Goal: Information Seeking & Learning: Learn about a topic

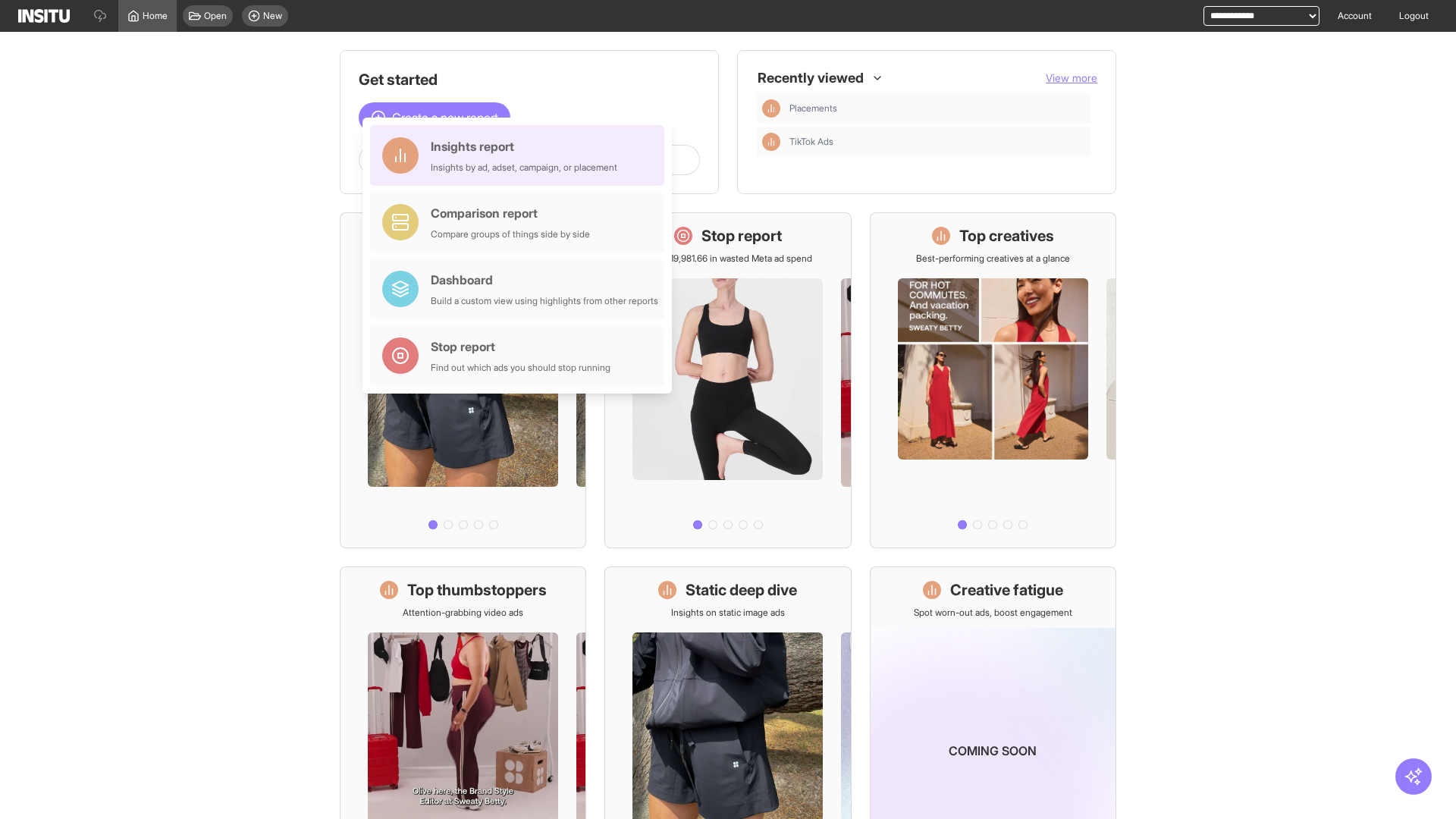
click at [521, 155] on div "Insights report Insights by ad, adset, campaign, or placement" at bounding box center [523, 155] width 186 height 37
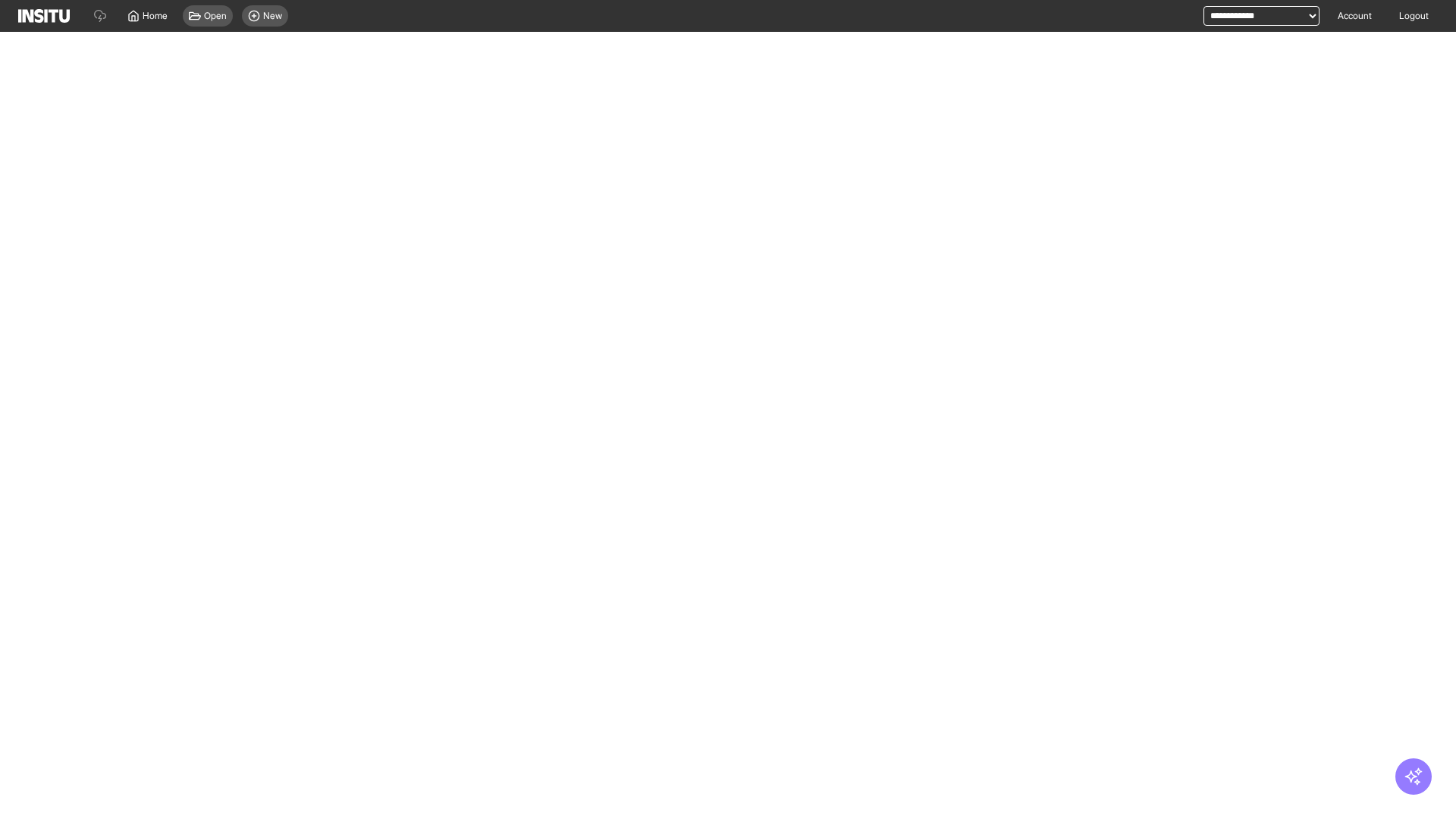
select select "**"
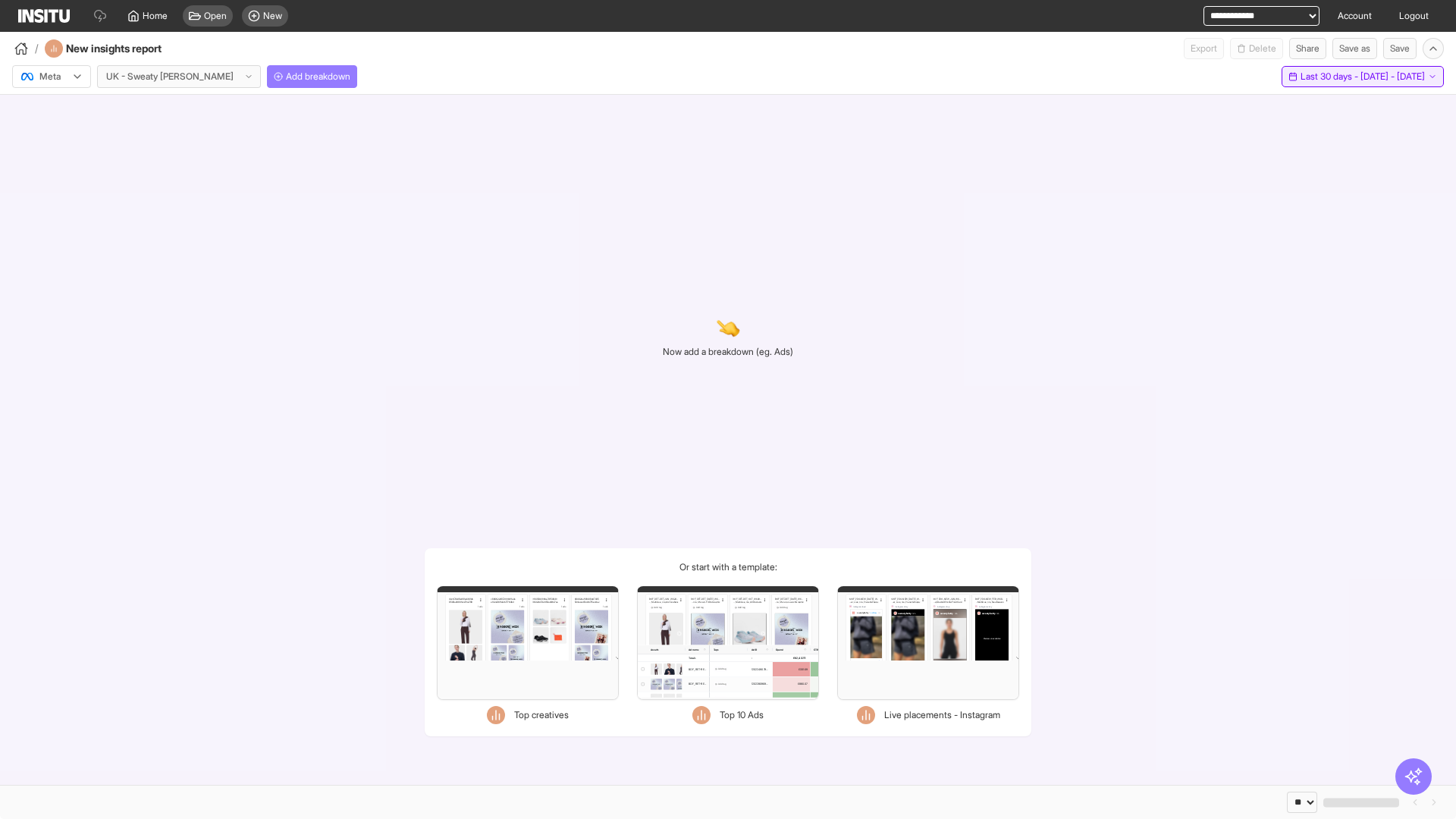
click at [1329, 76] on span "Last 30 days - [DATE] - [DATE]" at bounding box center [1362, 76] width 125 height 13
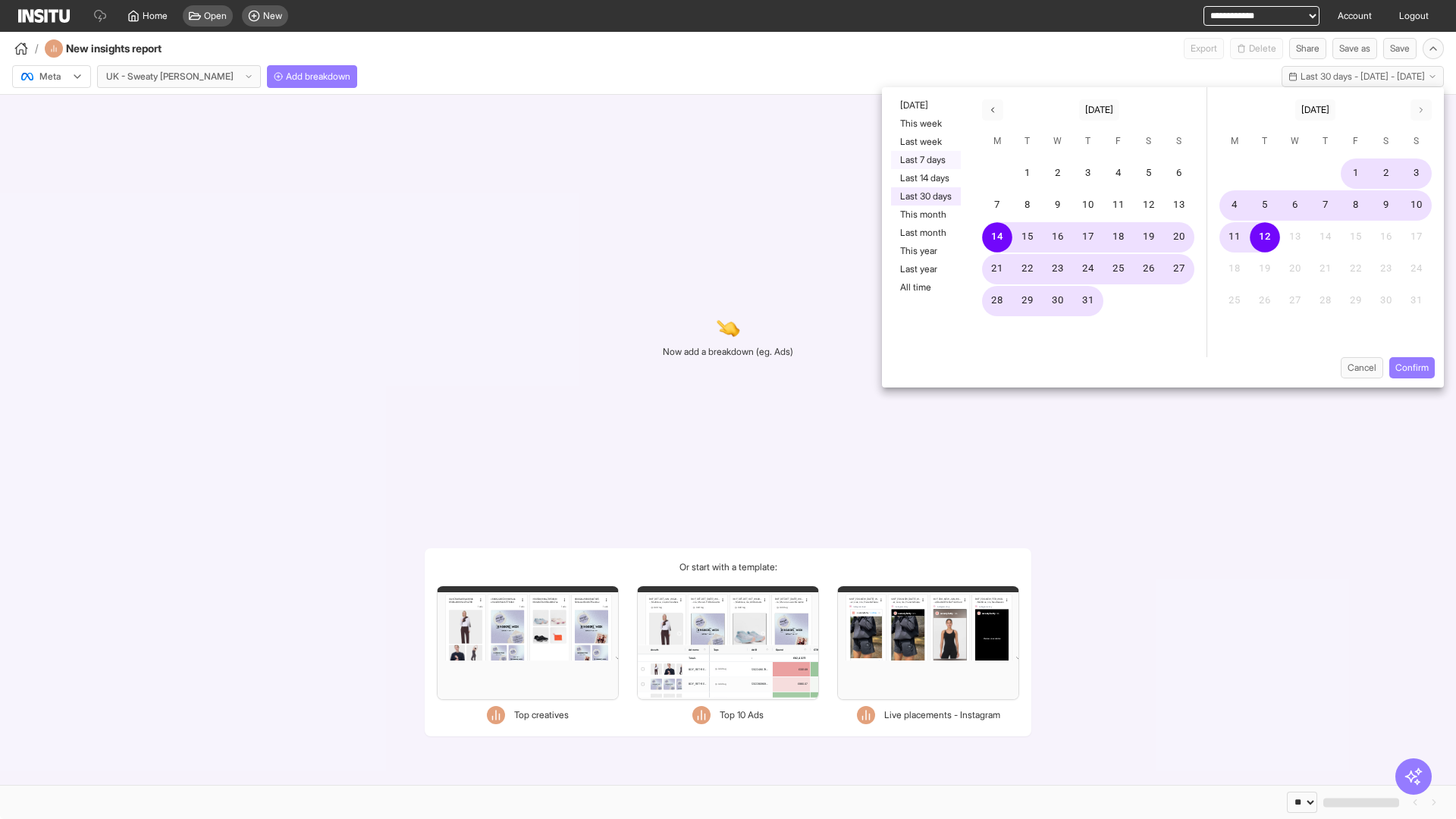
click at [925, 160] on button "Last 7 days" at bounding box center [926, 159] width 70 height 18
